Goal: Information Seeking & Learning: Learn about a topic

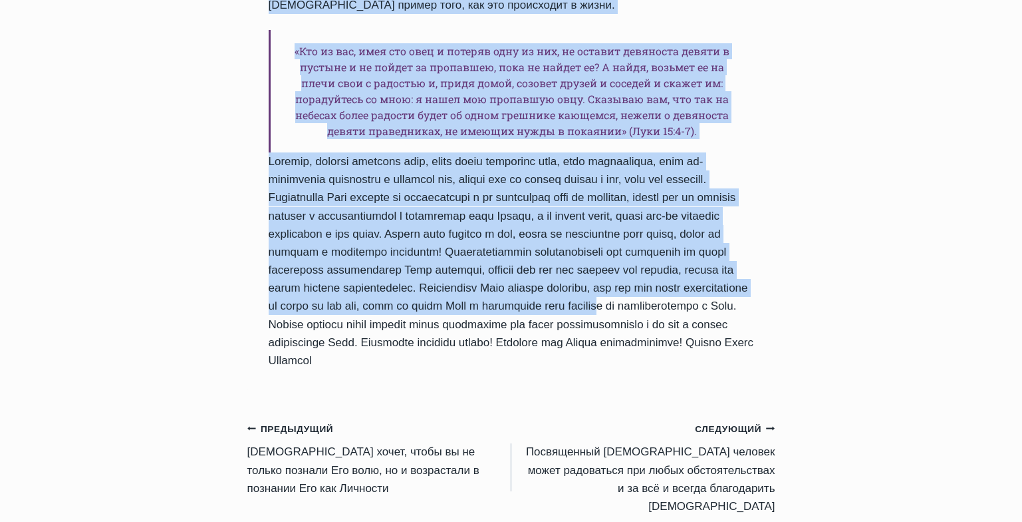
scroll to position [1330, 0]
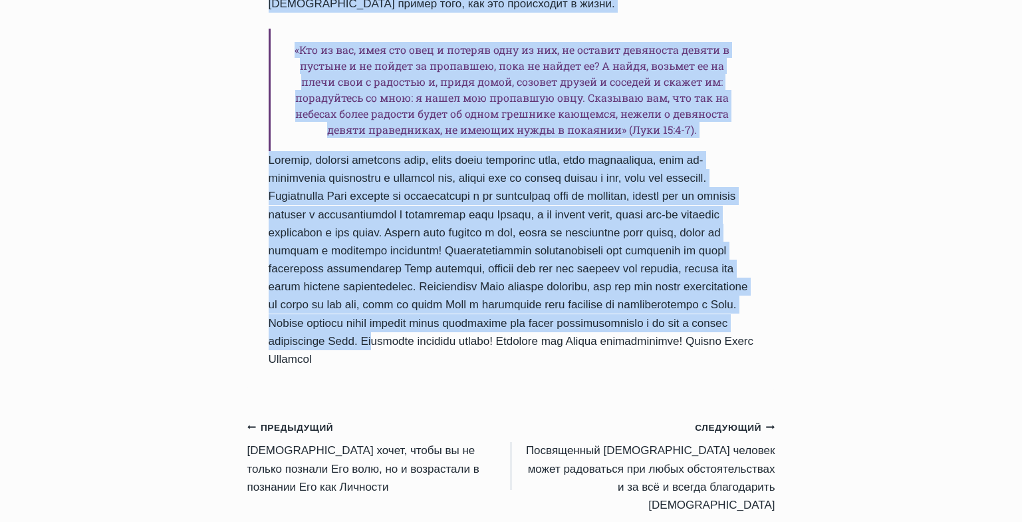
drag, startPoint x: 272, startPoint y: 172, endPoint x: 749, endPoint y: 233, distance: 481.0
copy div "Lor ipsumd sita consectetur Adip e Sed doei Tempo Incidi Utlab Etdolore 6380-Ma…"
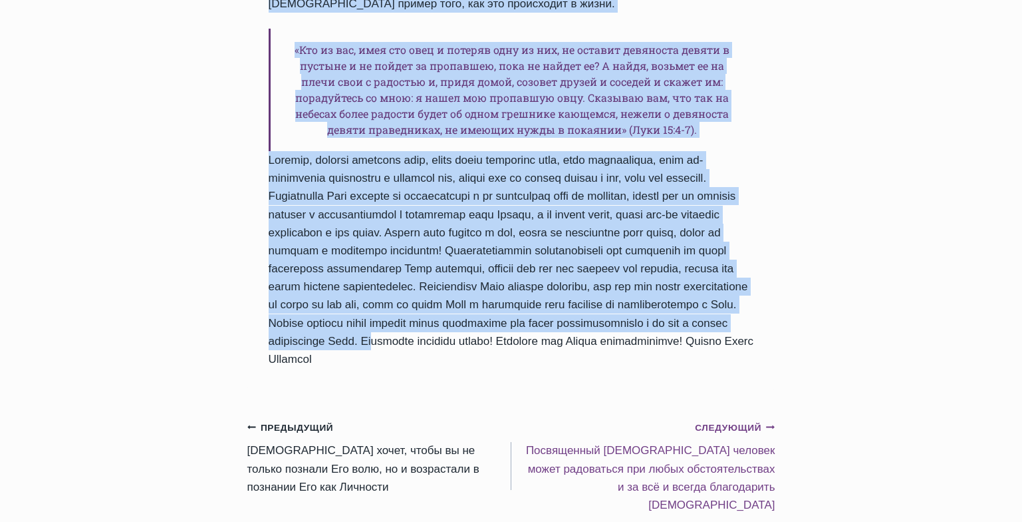
click at [705, 420] on small "Следующий Продолжить" at bounding box center [735, 427] width 80 height 15
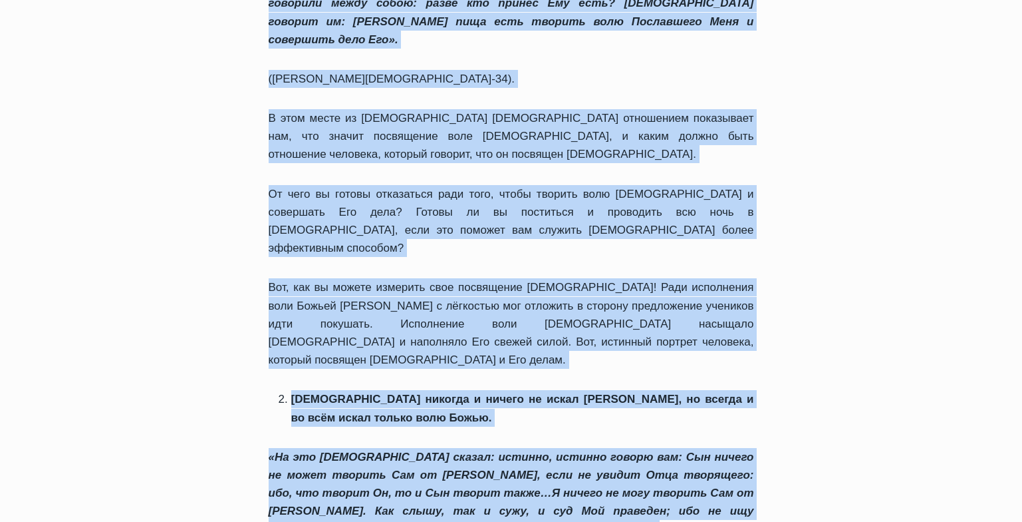
scroll to position [1663, 0]
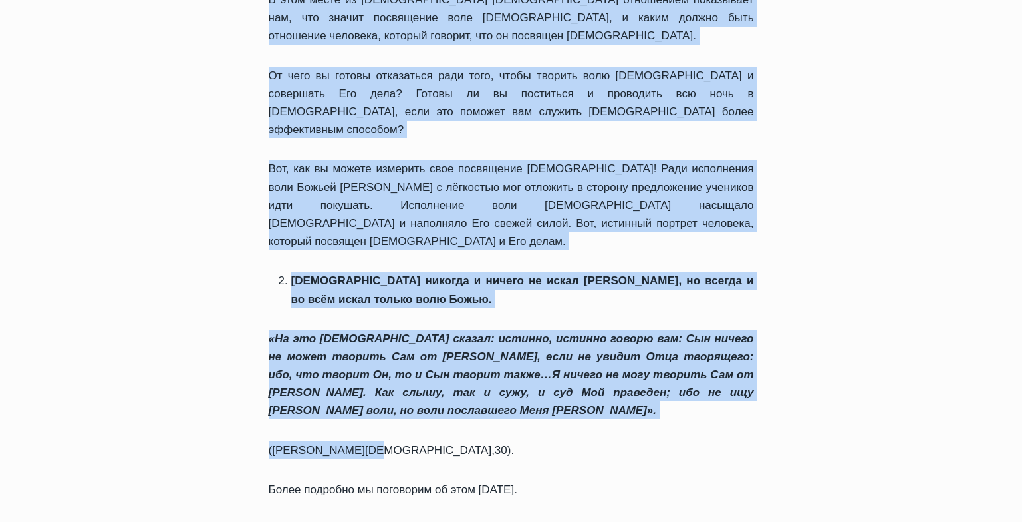
drag, startPoint x: 269, startPoint y: 160, endPoint x: 518, endPoint y: 208, distance: 253.2
copy div "Вчера мы говорили с вами о том, что значит быть посвящённым Богу и Его воле Мы …"
